Goal: Task Accomplishment & Management: Manage account settings

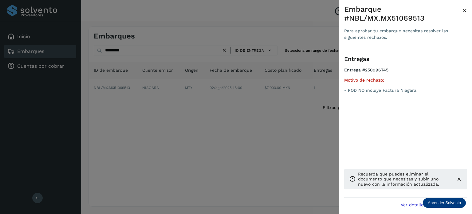
click at [277, 117] on div at bounding box center [236, 107] width 472 height 214
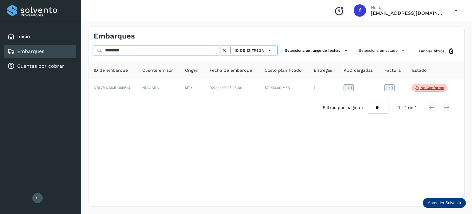
drag, startPoint x: 139, startPoint y: 50, endPoint x: 36, endPoint y: 22, distance: 107.2
click at [40, 24] on div "Proveedores Inicio Embarques Cuentas por cobrar Salir Conoce nuestros beneficio…" at bounding box center [236, 107] width 472 height 214
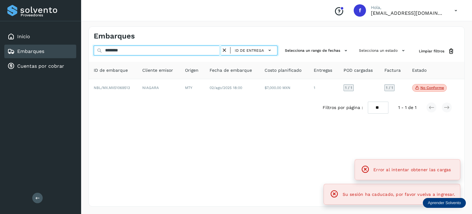
type input "********"
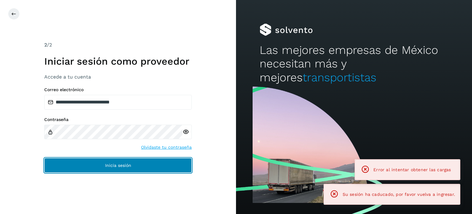
click at [112, 163] on span "Inicia sesión" at bounding box center [118, 165] width 26 height 4
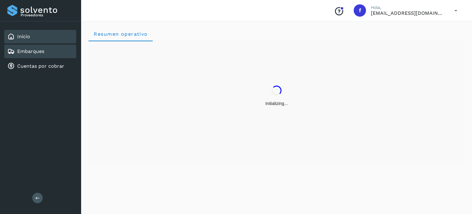
click at [30, 48] on link "Embarques" at bounding box center [30, 51] width 27 height 6
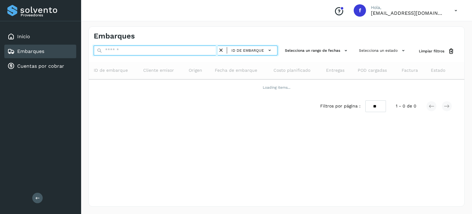
click at [126, 50] on input "text" at bounding box center [156, 50] width 124 height 10
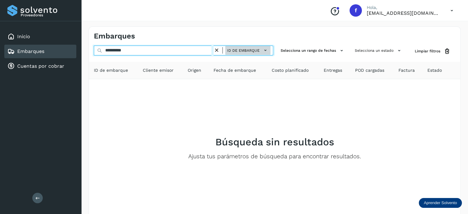
type input "**********"
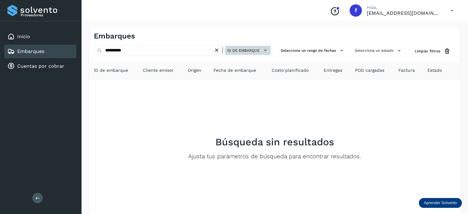
click at [249, 49] on span "ID de embarque" at bounding box center [243, 51] width 33 height 6
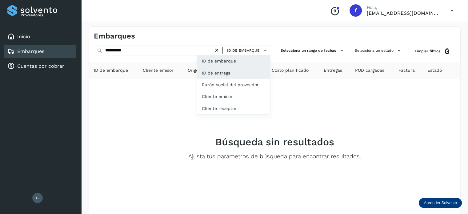
click at [229, 90] on div "ID de entrega" at bounding box center [233, 96] width 73 height 12
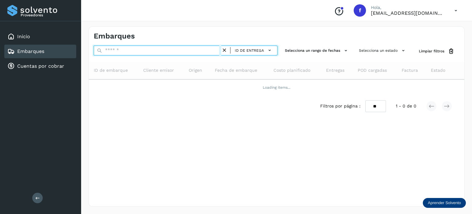
click at [146, 51] on input "text" at bounding box center [158, 50] width 128 height 10
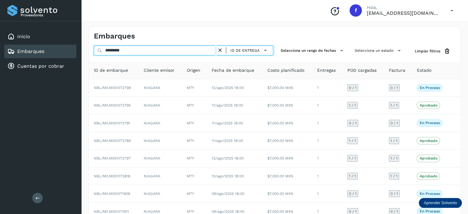
type input "**********"
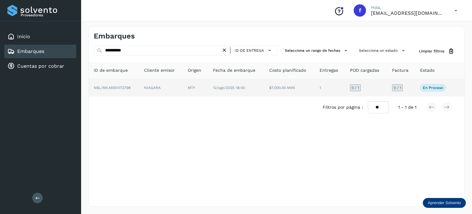
click at [433, 89] on p "En proceso" at bounding box center [433, 87] width 20 height 4
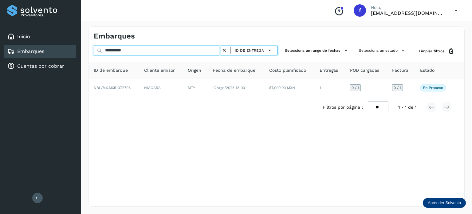
click at [94, 45] on input "**********" at bounding box center [158, 50] width 128 height 10
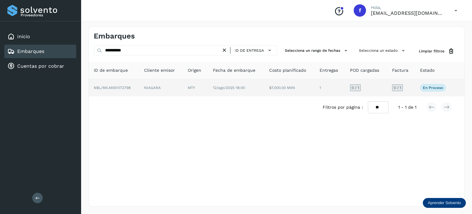
click at [120, 85] on span "NBL/MX.MX51072798" at bounding box center [112, 87] width 37 height 4
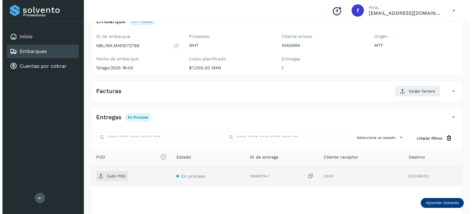
scroll to position [77, 0]
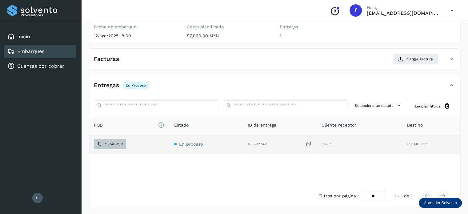
click at [118, 145] on p "Subir POD" at bounding box center [114, 144] width 18 height 4
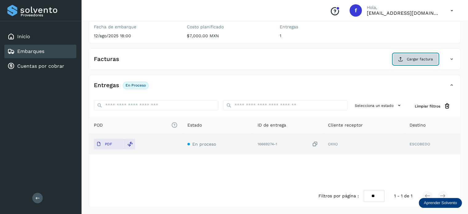
click at [415, 60] on span "Cargar factura" at bounding box center [419, 59] width 26 height 6
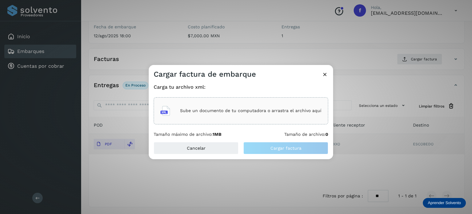
click at [223, 108] on div "Sube un documento de tu computadora o arrastra el archivo aquí" at bounding box center [240, 110] width 161 height 17
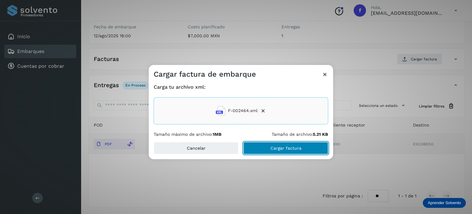
click at [290, 151] on button "Cargar factura" at bounding box center [285, 148] width 85 height 12
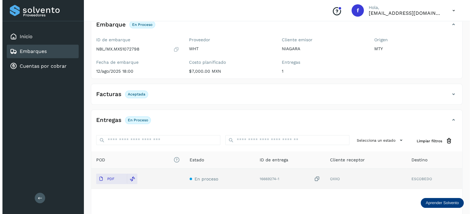
scroll to position [0, 0]
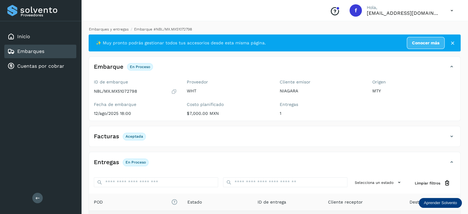
click at [108, 27] on link "Embarques y entregas" at bounding box center [109, 29] width 40 height 4
